Goal: Check status: Check status

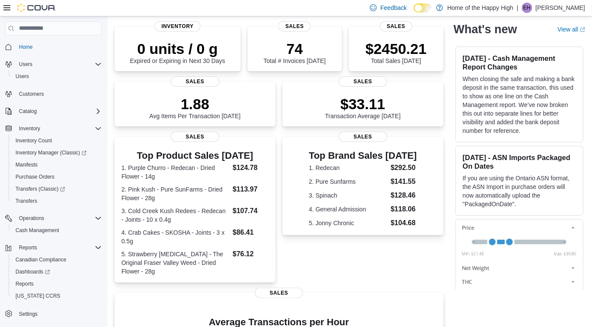
scroll to position [59, 0]
click at [46, 141] on span "Inventory Count" at bounding box center [34, 140] width 37 height 7
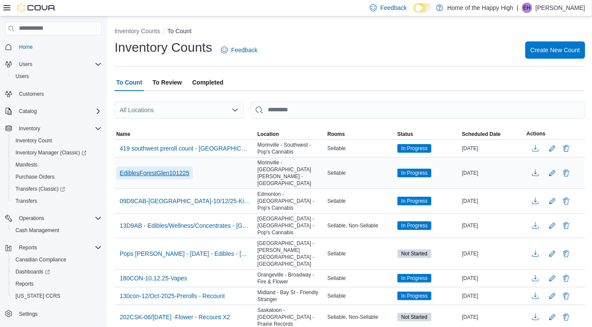
click at [176, 168] on span "EdiblesForestGlen101225" at bounding box center [155, 172] width 70 height 9
